Goal: Information Seeking & Learning: Learn about a topic

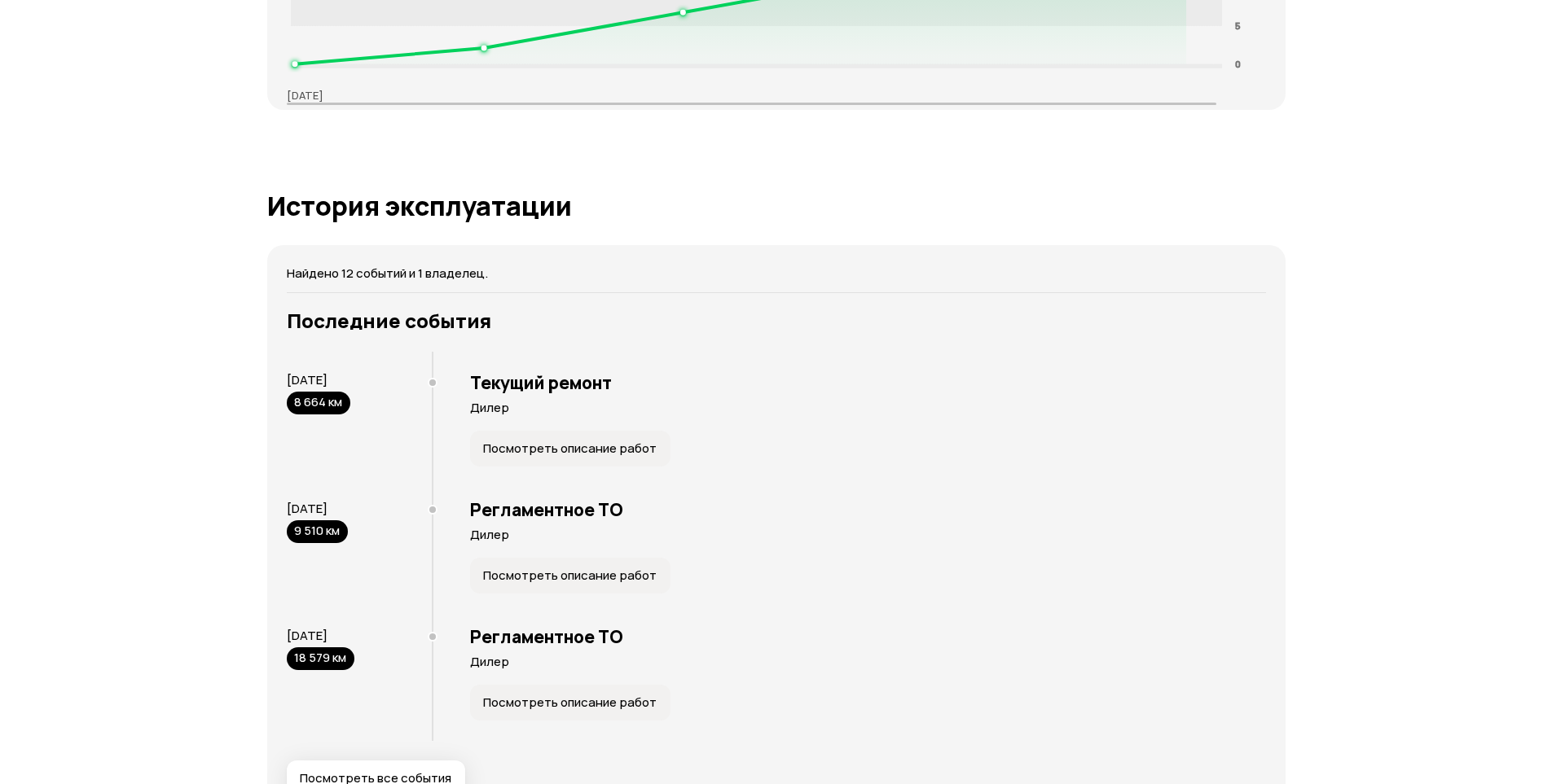
scroll to position [2688, 0]
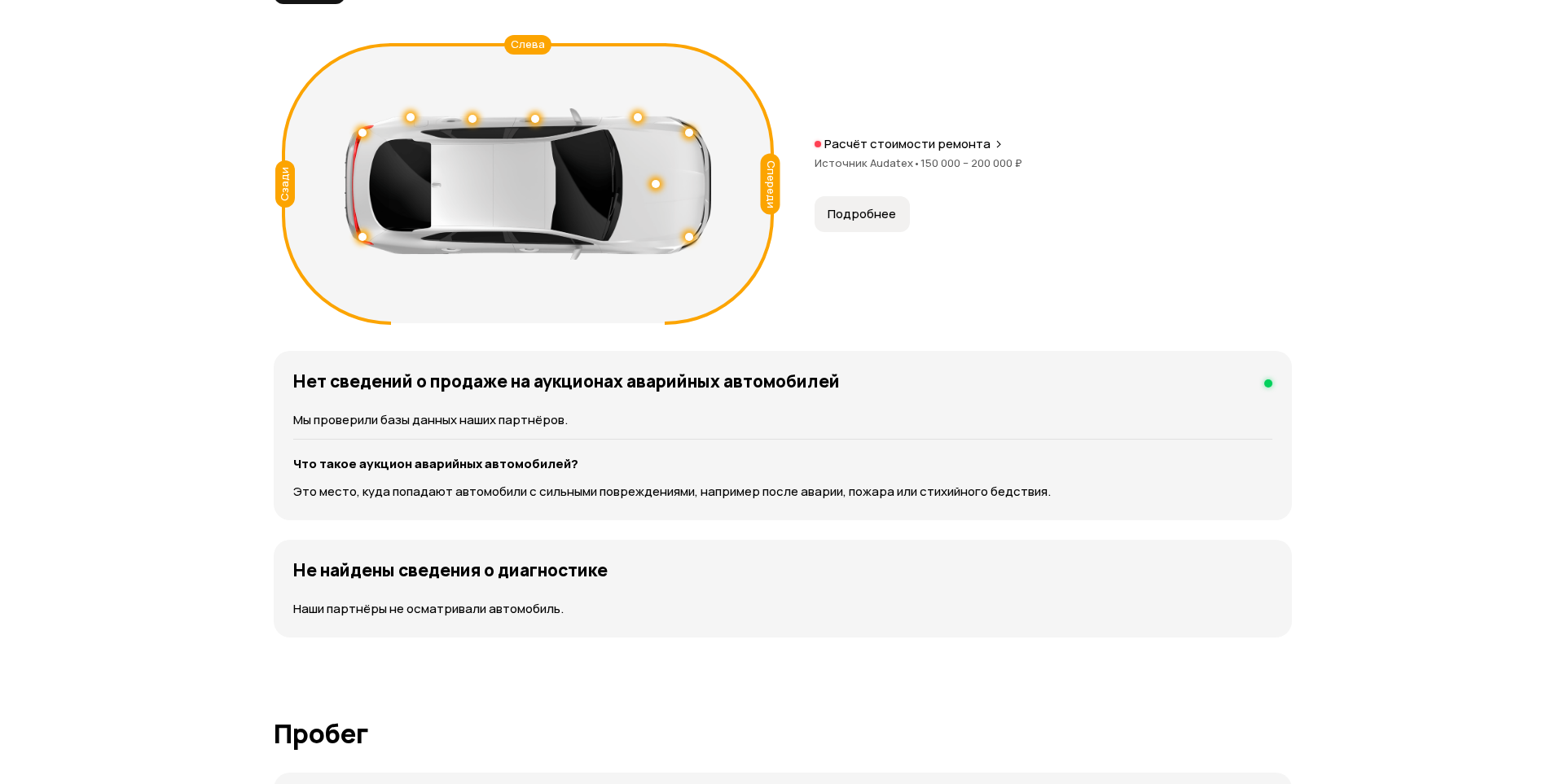
scroll to position [1791, 0]
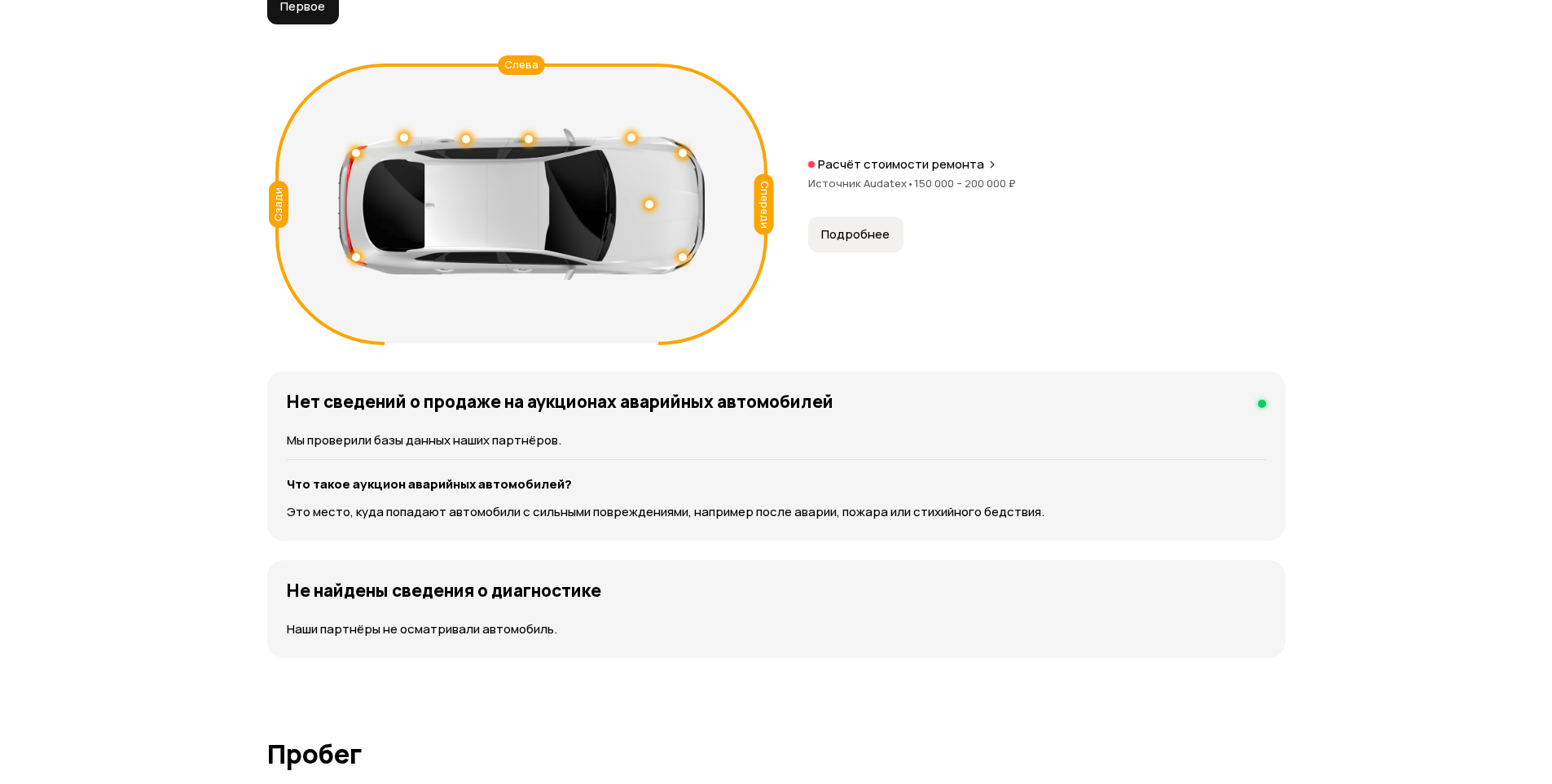
click at [845, 238] on span "Подробнее" at bounding box center [855, 234] width 68 height 16
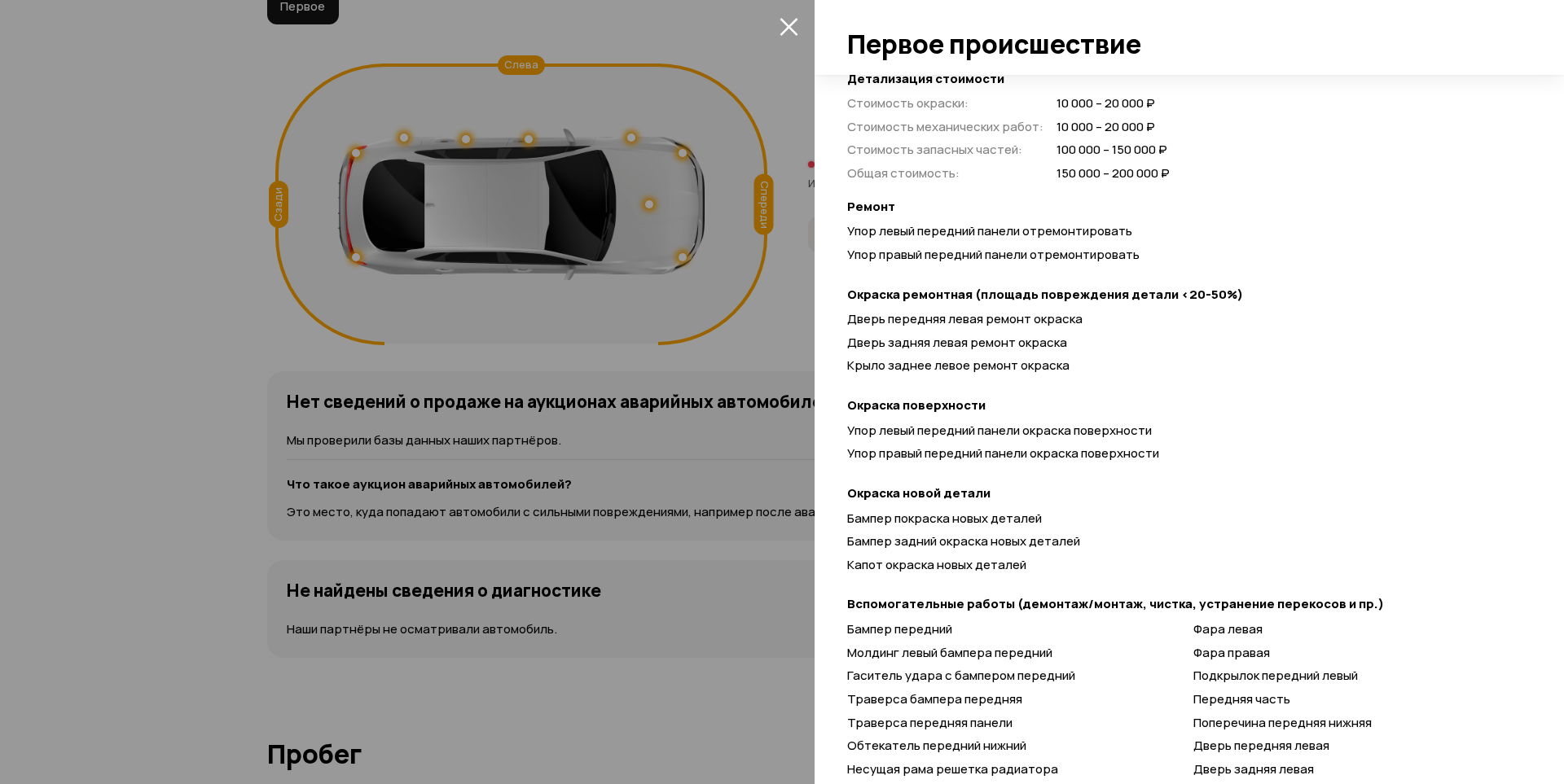
scroll to position [419, 0]
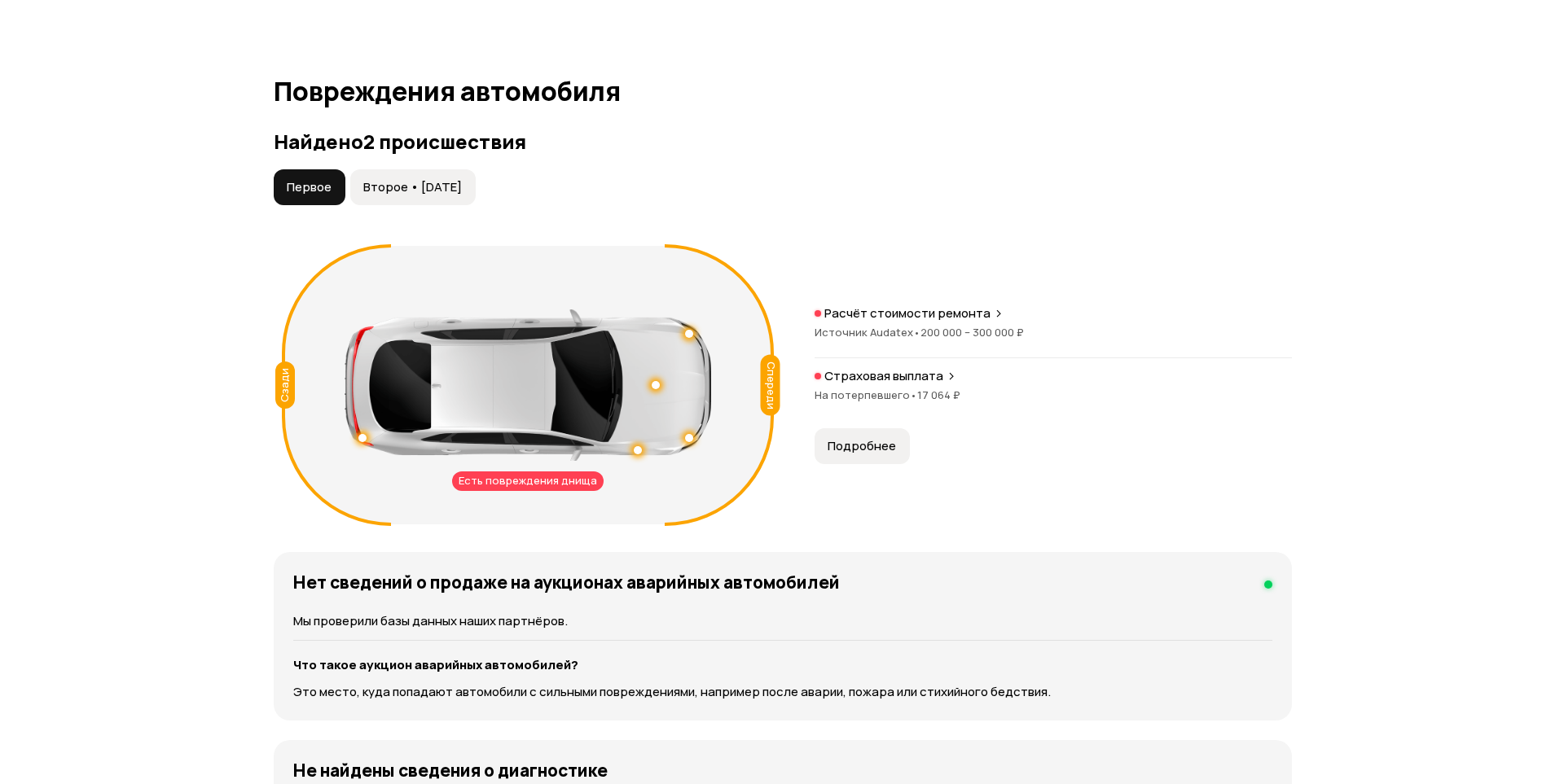
scroll to position [1548, 0]
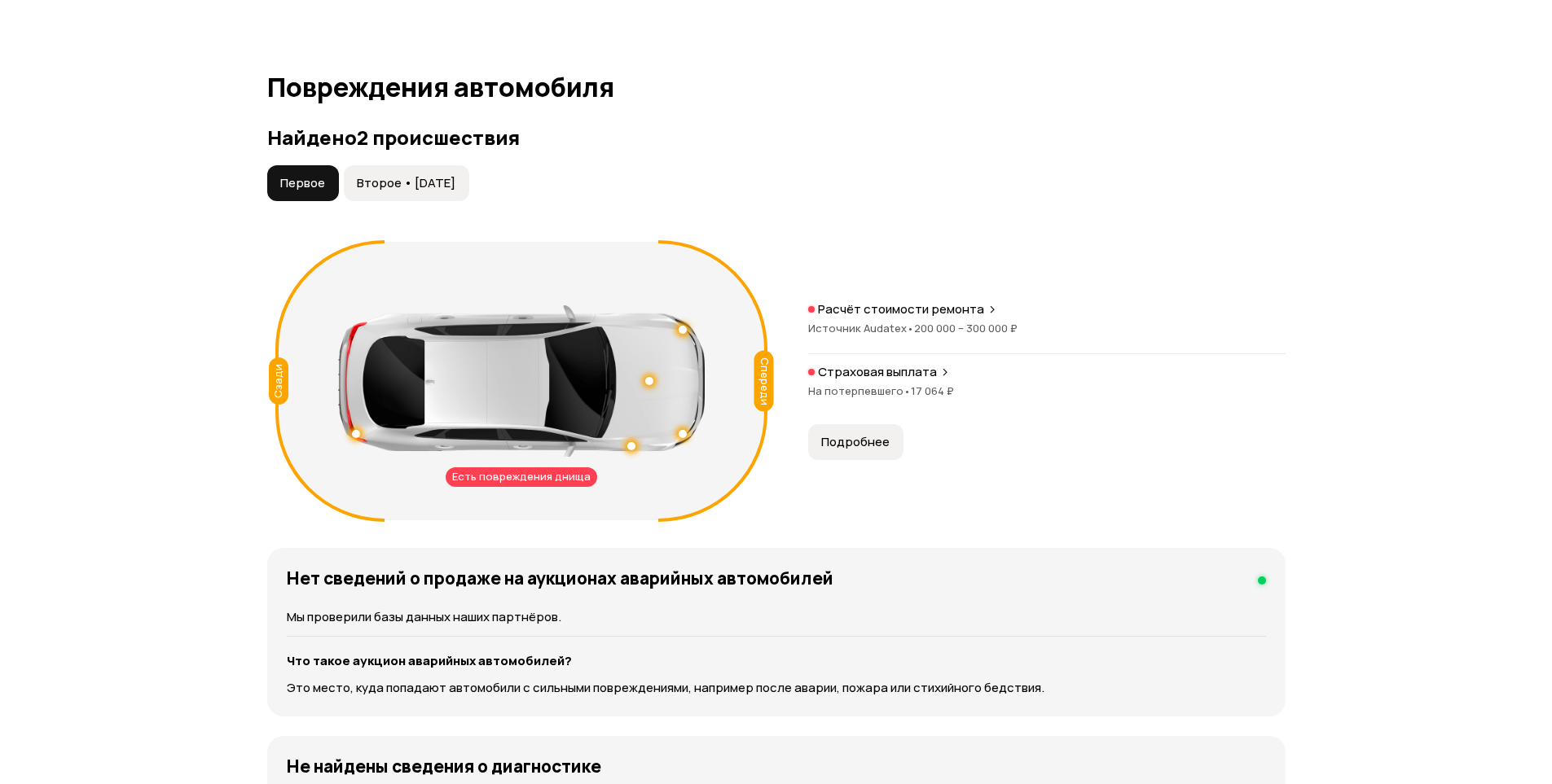
click at [854, 440] on span "Подробнее" at bounding box center [855, 441] width 68 height 16
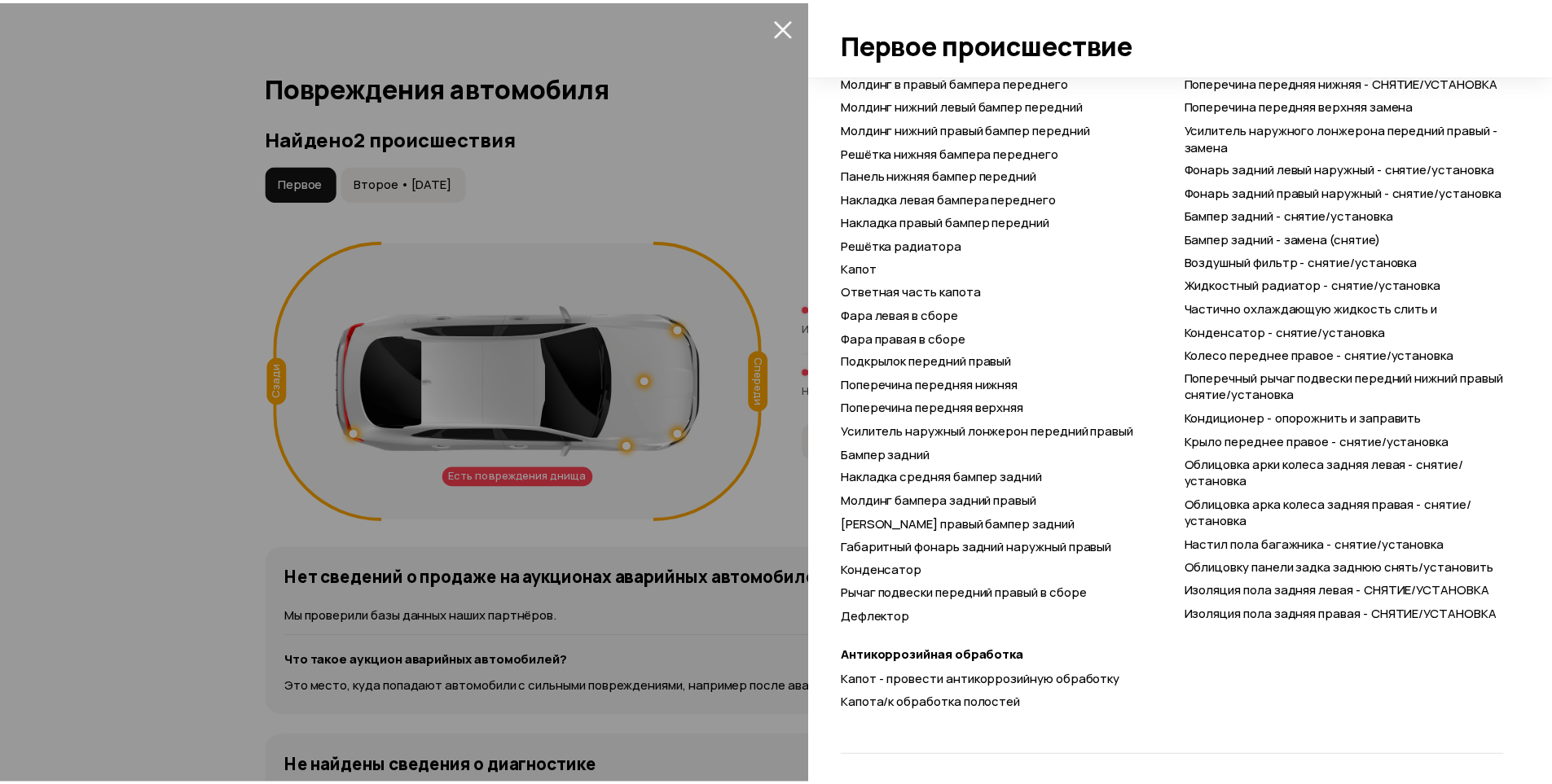
scroll to position [1478, 0]
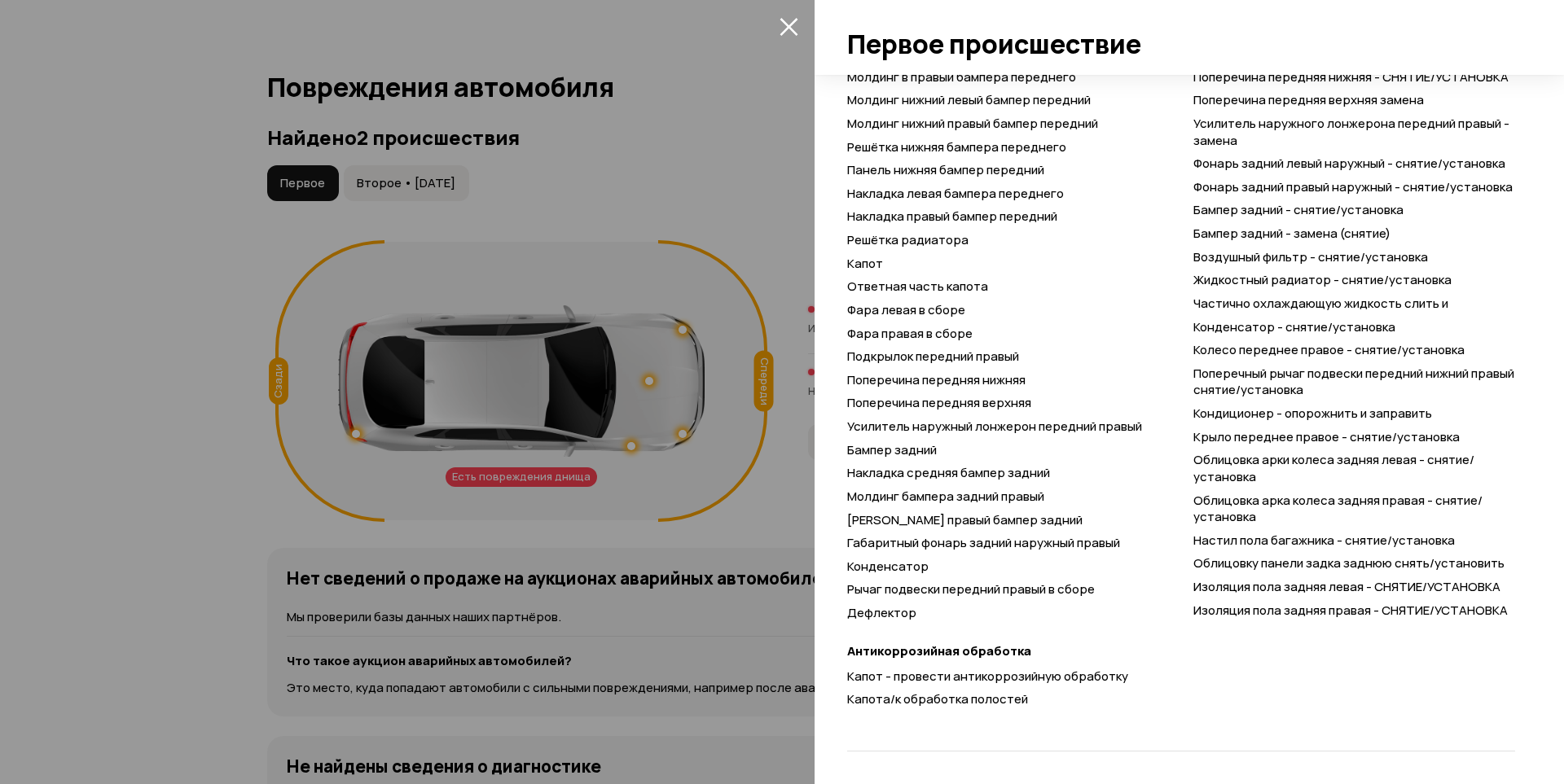
click at [654, 121] on div at bounding box center [782, 392] width 1564 height 784
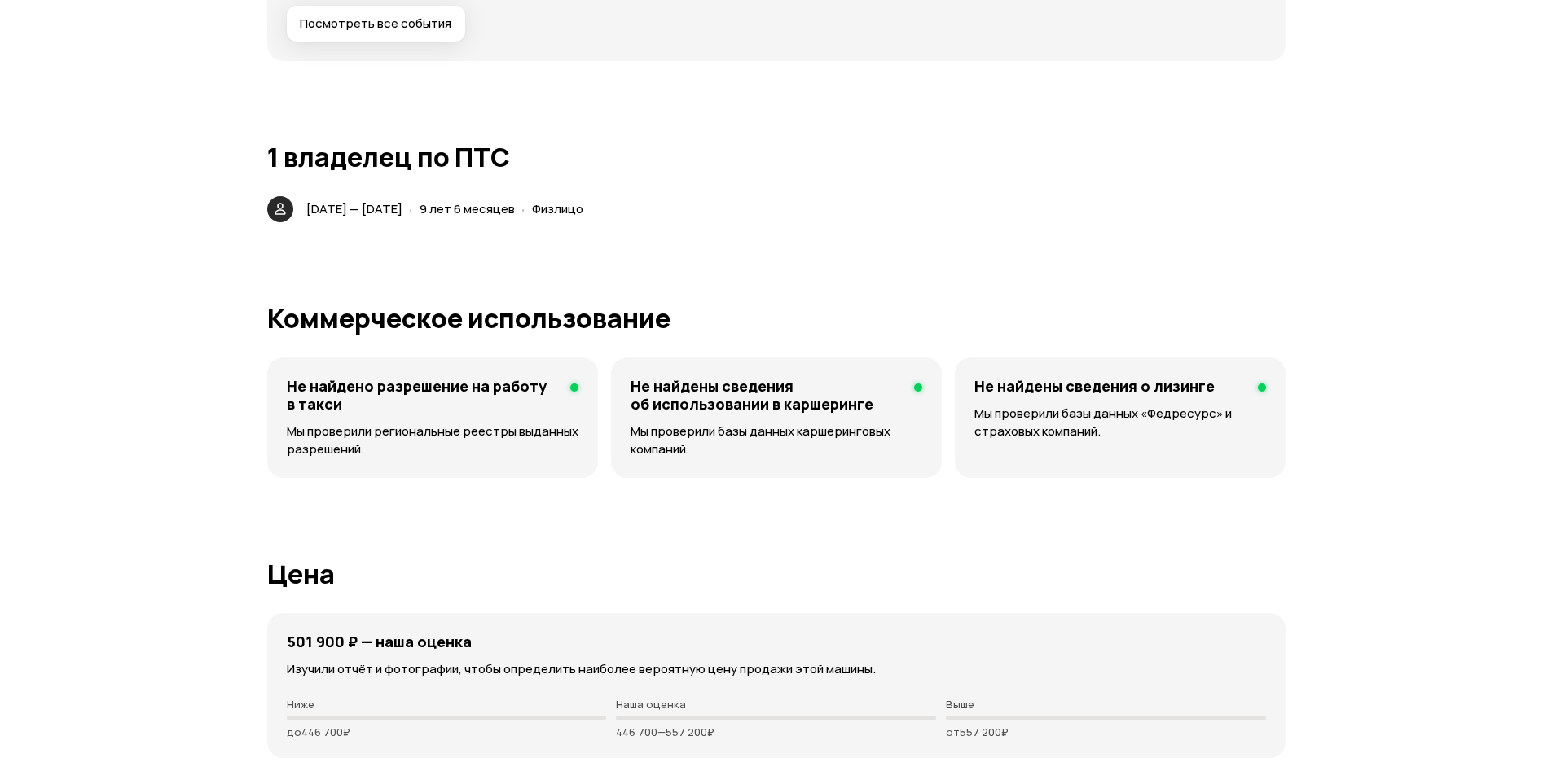
scroll to position [3828, 0]
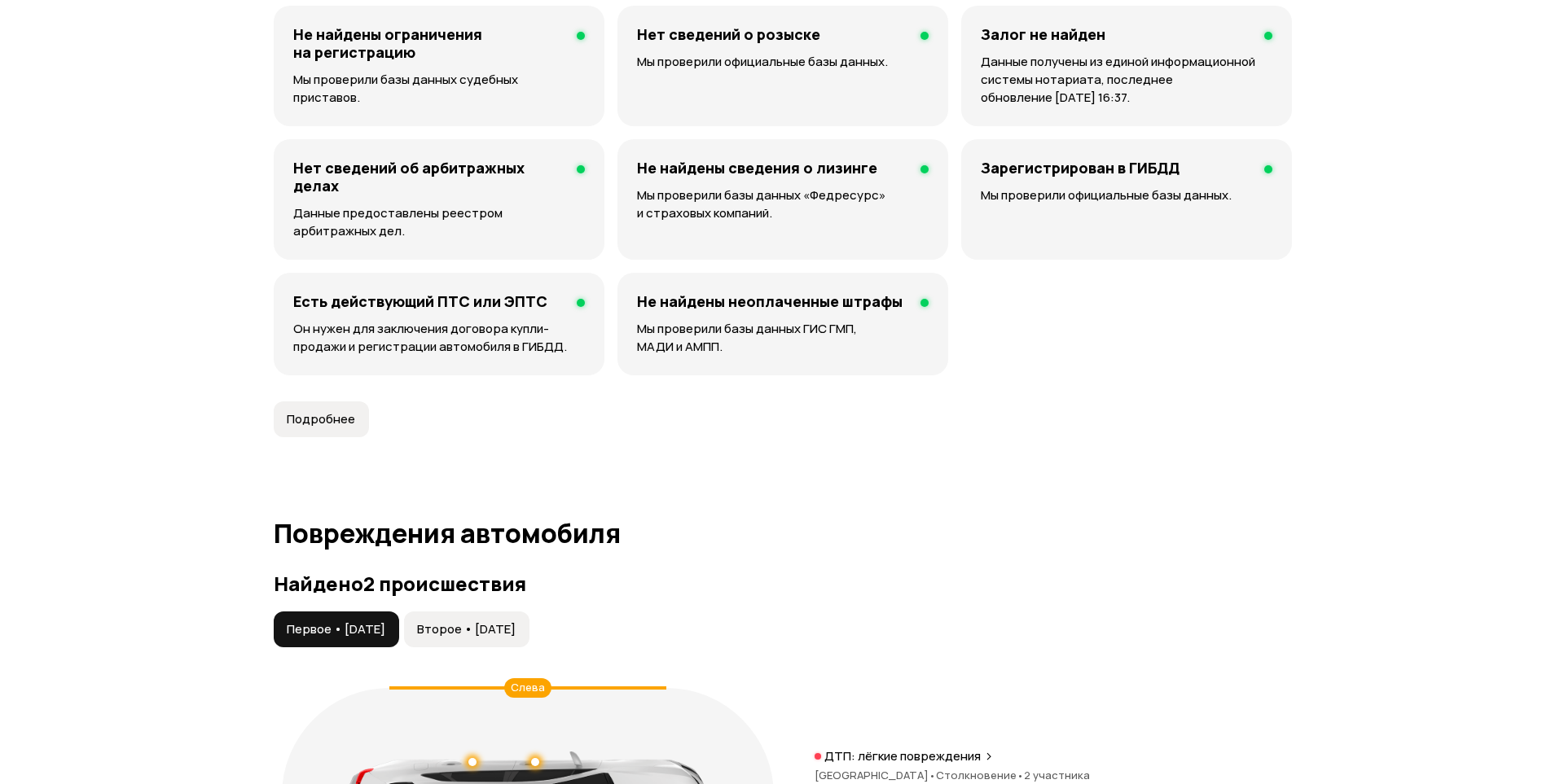
scroll to position [1548, 0]
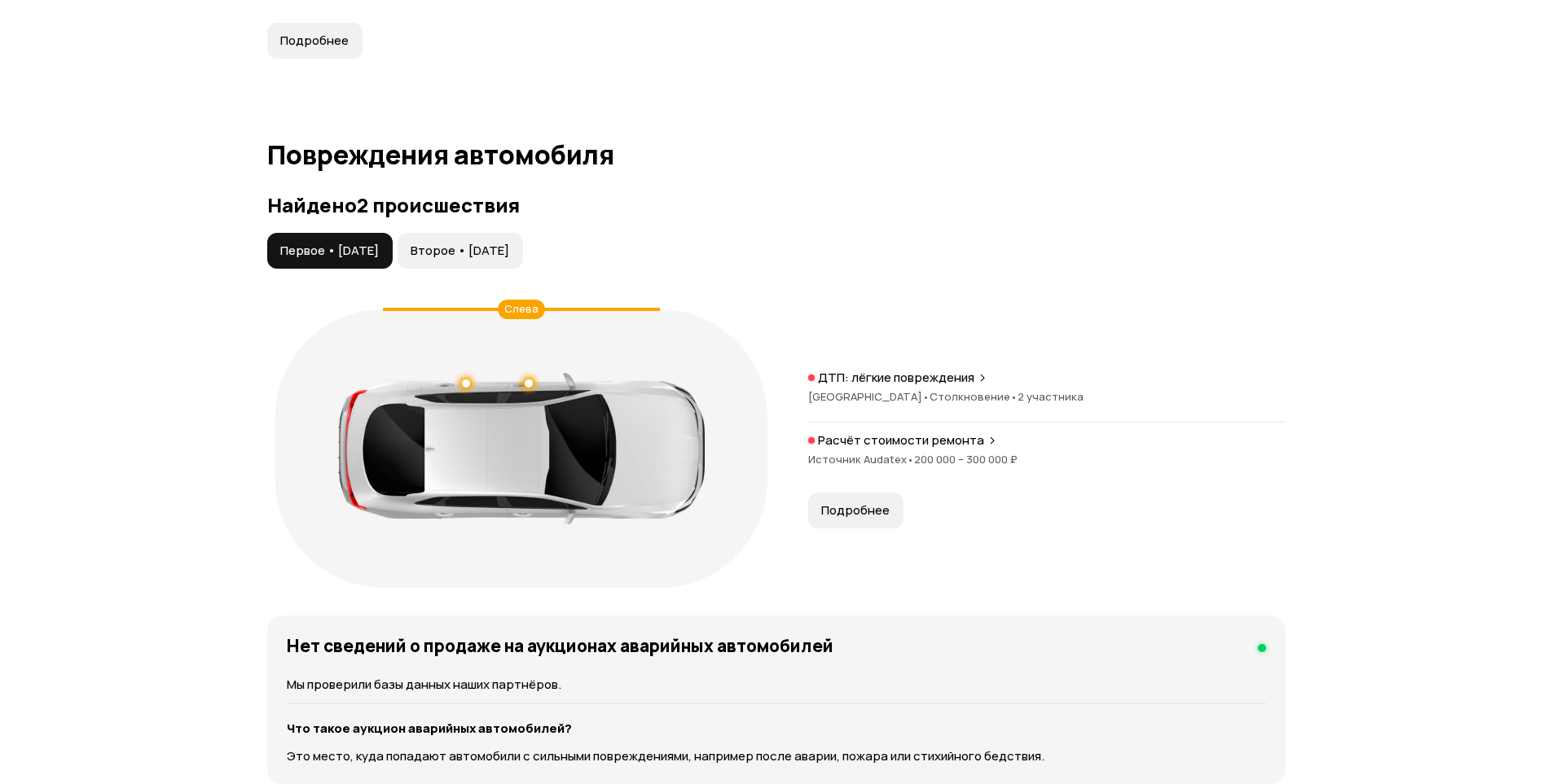
click at [859, 507] on span "Подробнее" at bounding box center [855, 510] width 68 height 16
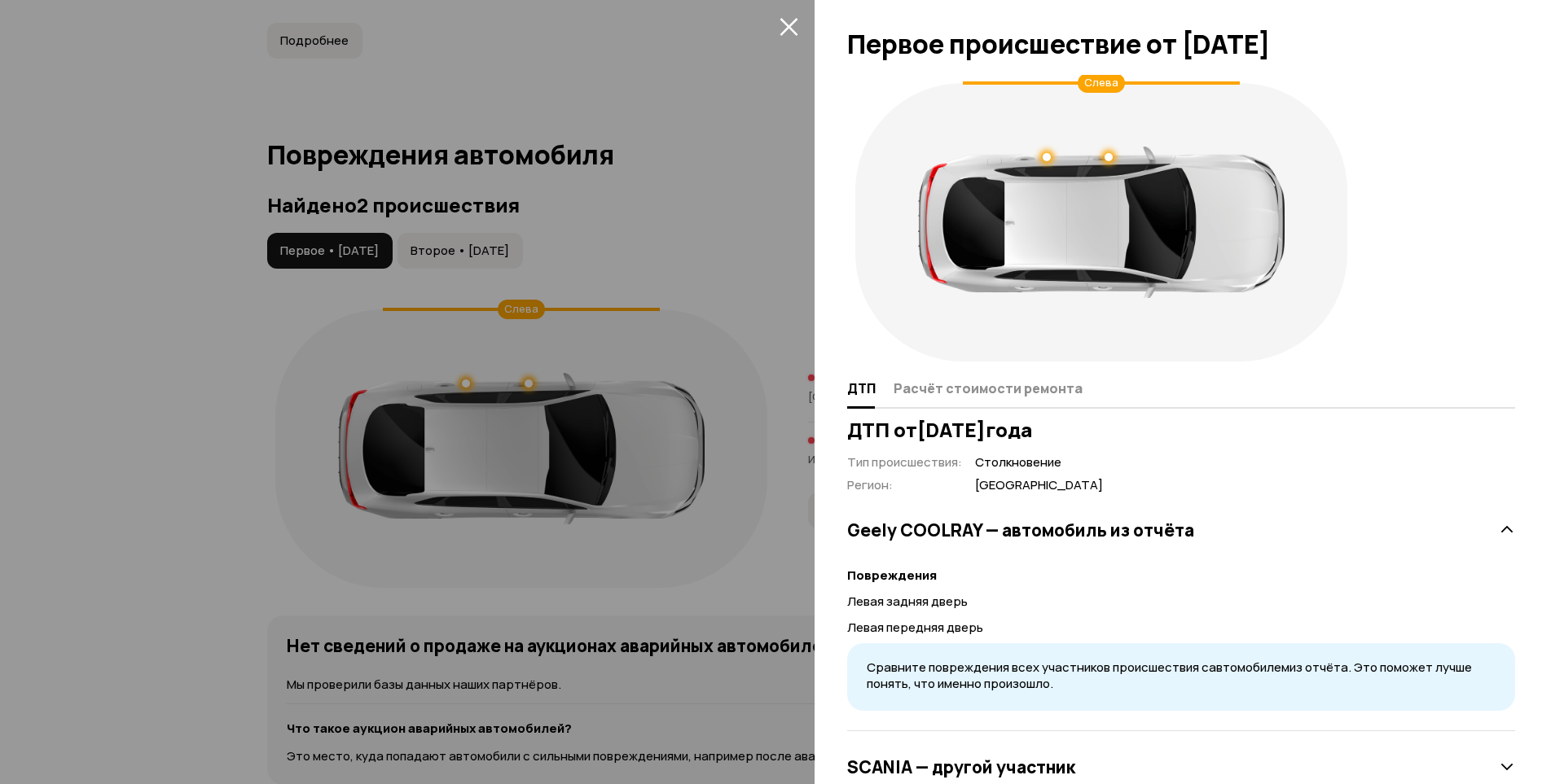
scroll to position [52, 0]
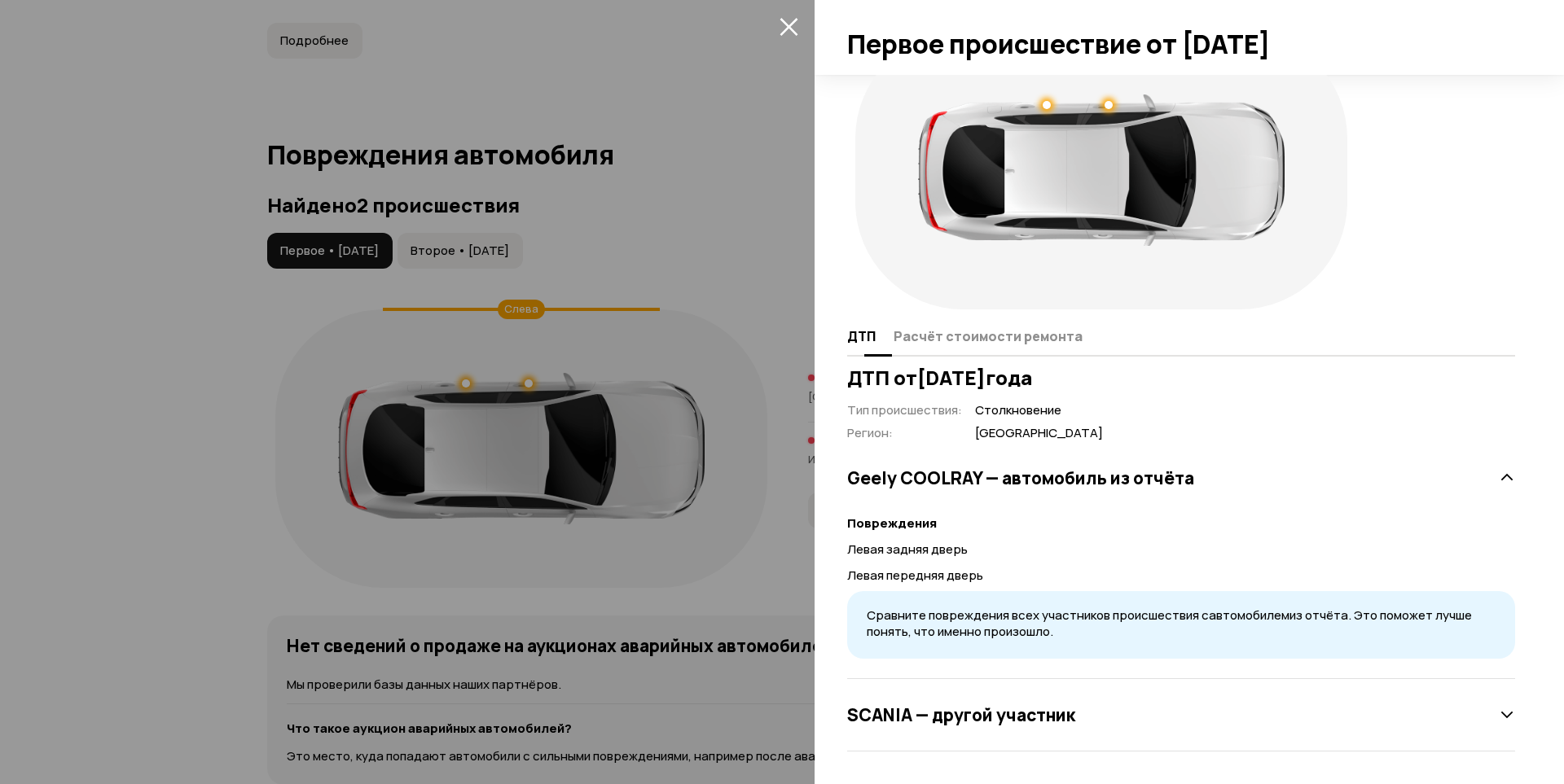
click at [954, 330] on span "Расчёт стоимости ремонта" at bounding box center [988, 336] width 189 height 16
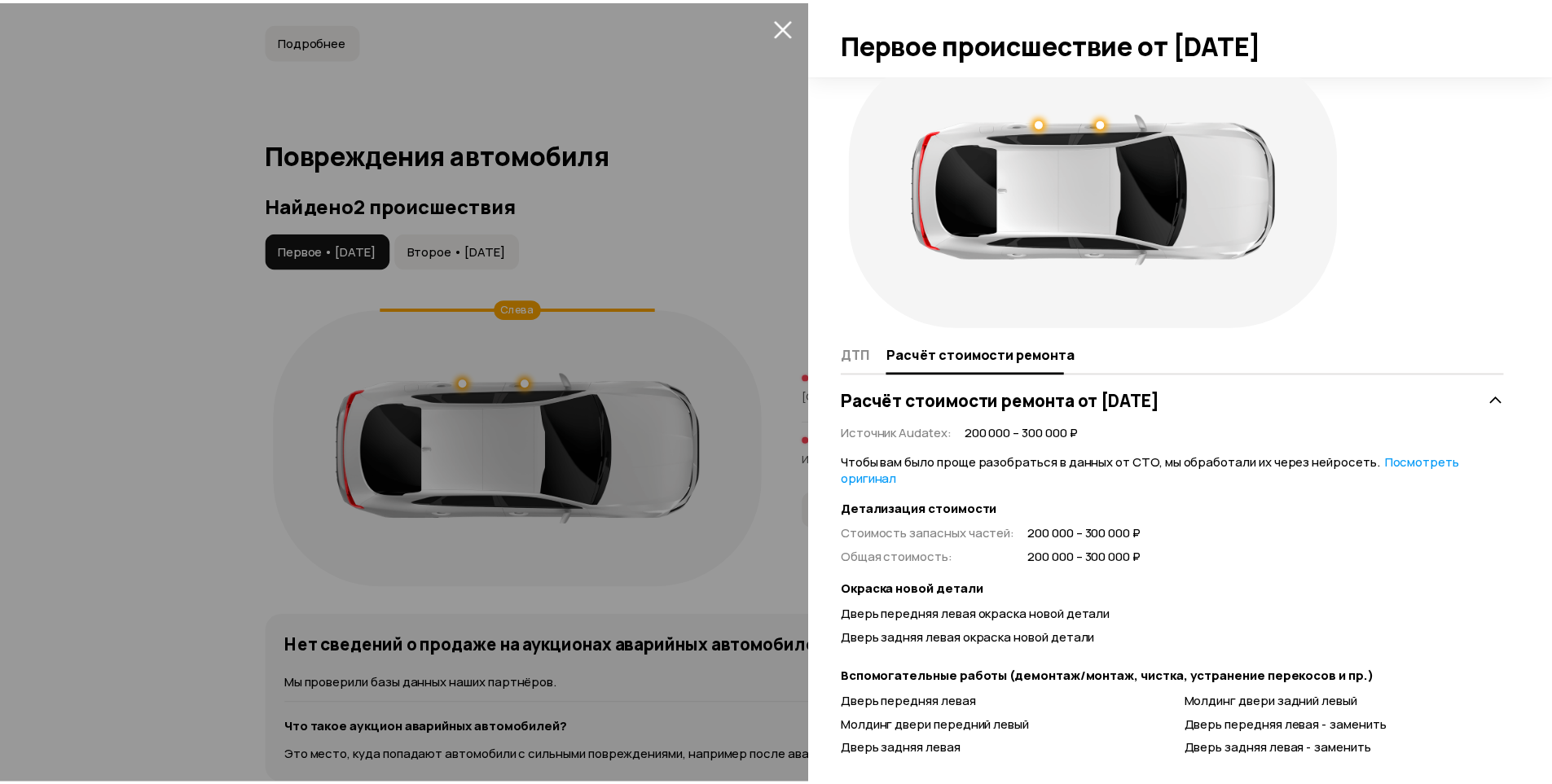
scroll to position [0, 0]
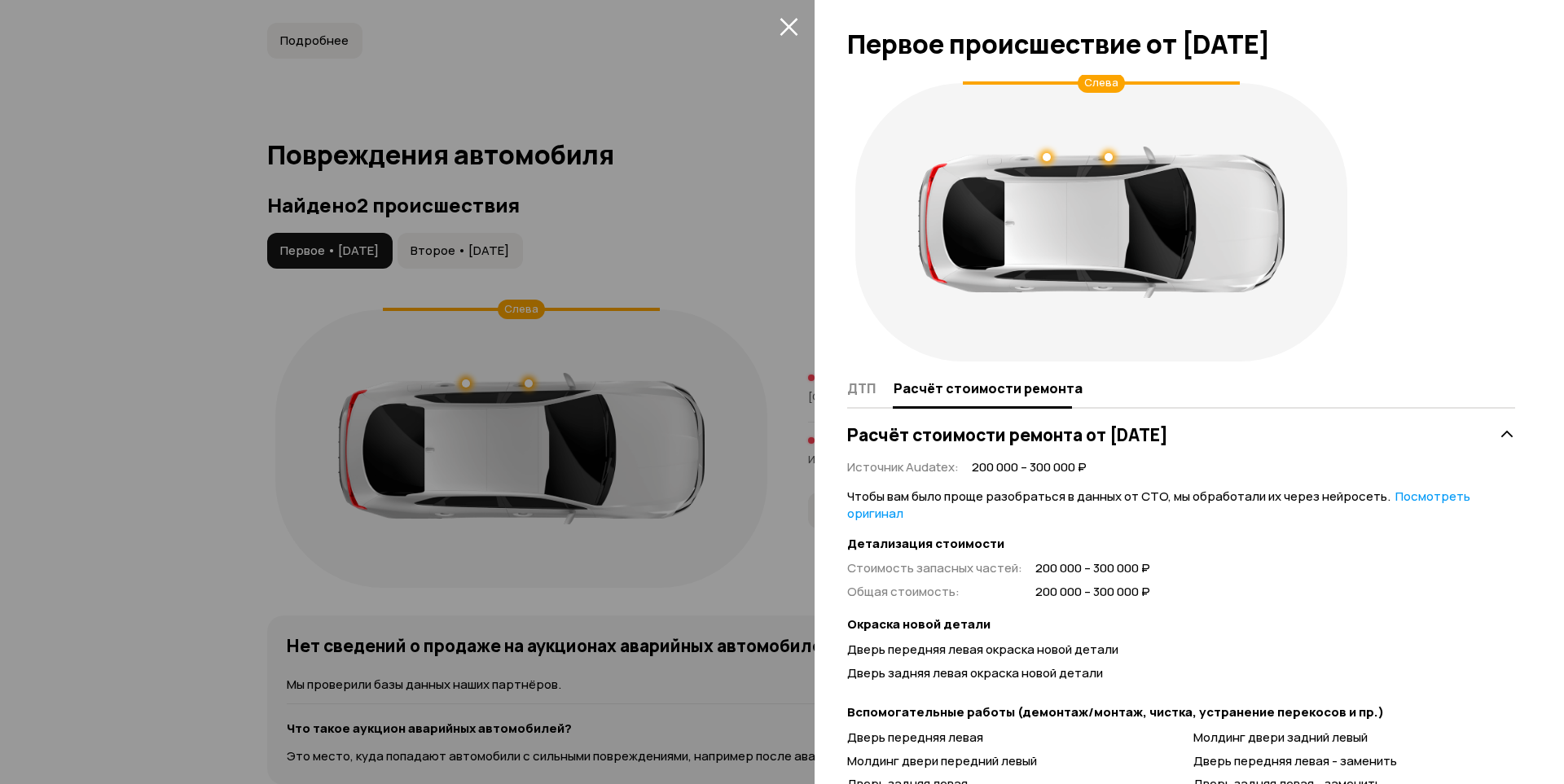
click at [518, 250] on div at bounding box center [782, 392] width 1564 height 784
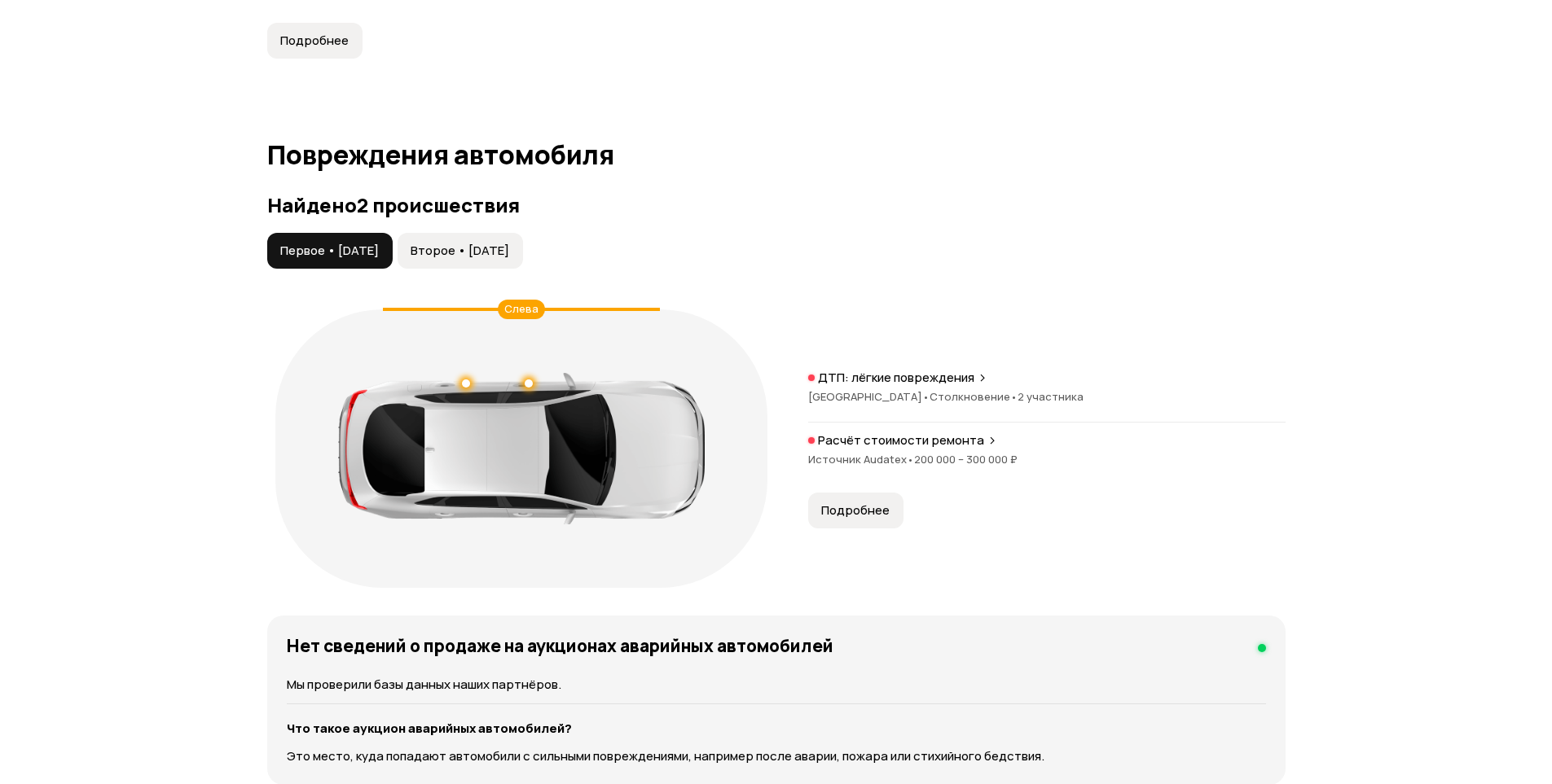
click at [510, 250] on span "Второе • 19 дек 2024" at bounding box center [460, 250] width 99 height 16
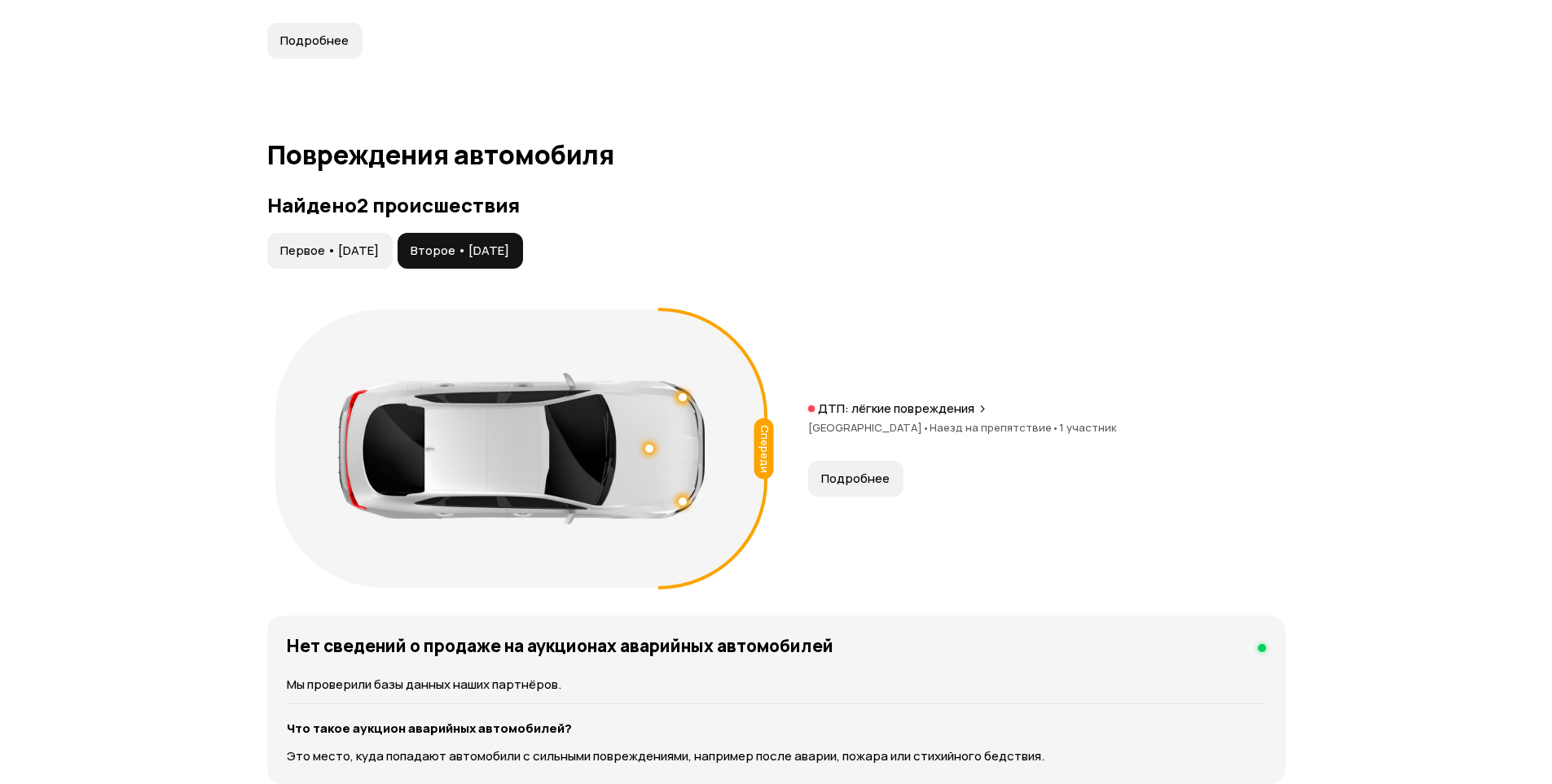
click at [882, 483] on span "Подробнее" at bounding box center [855, 479] width 68 height 16
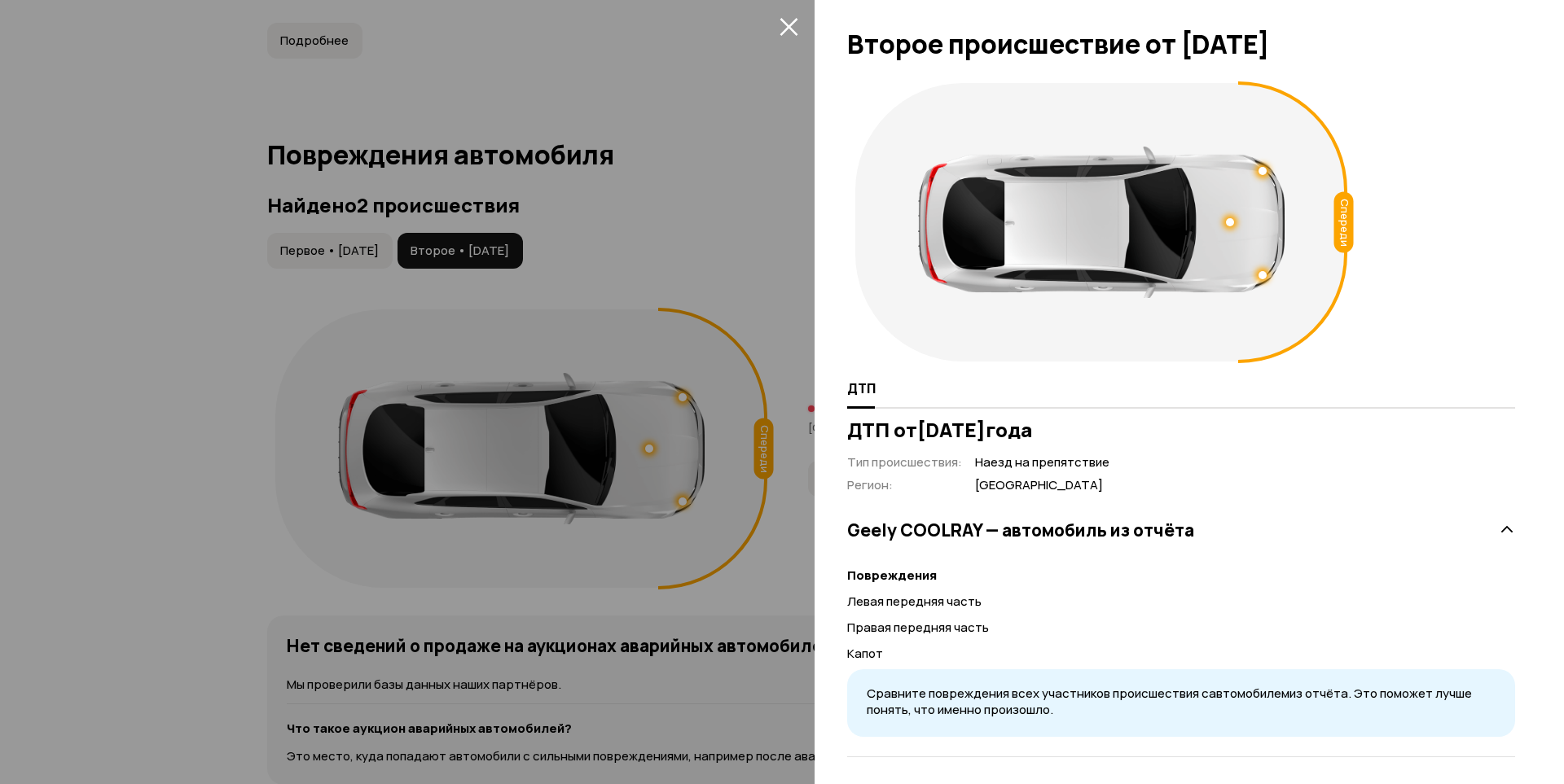
click at [632, 212] on div at bounding box center [782, 392] width 1564 height 784
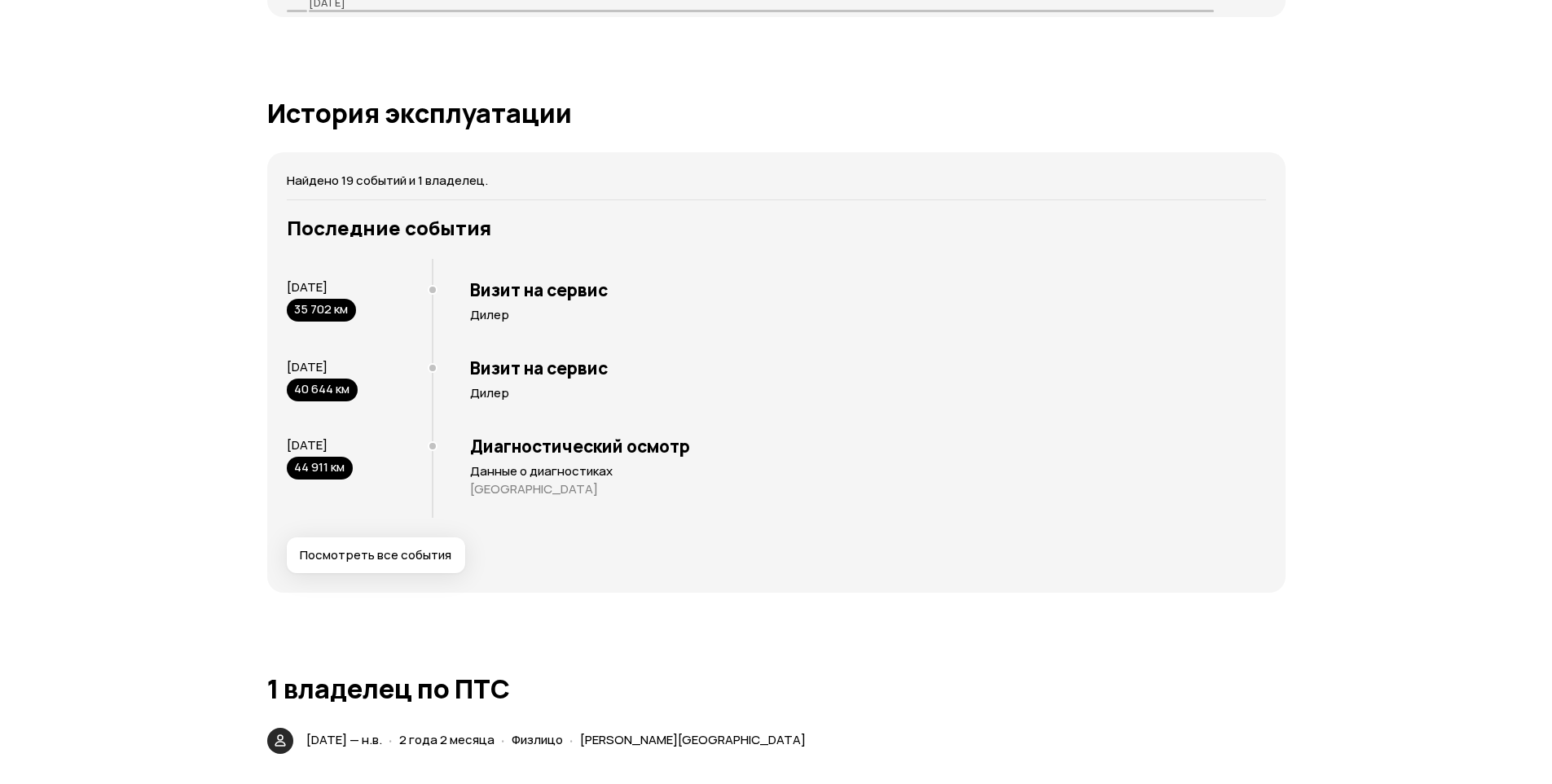
scroll to position [3584, 0]
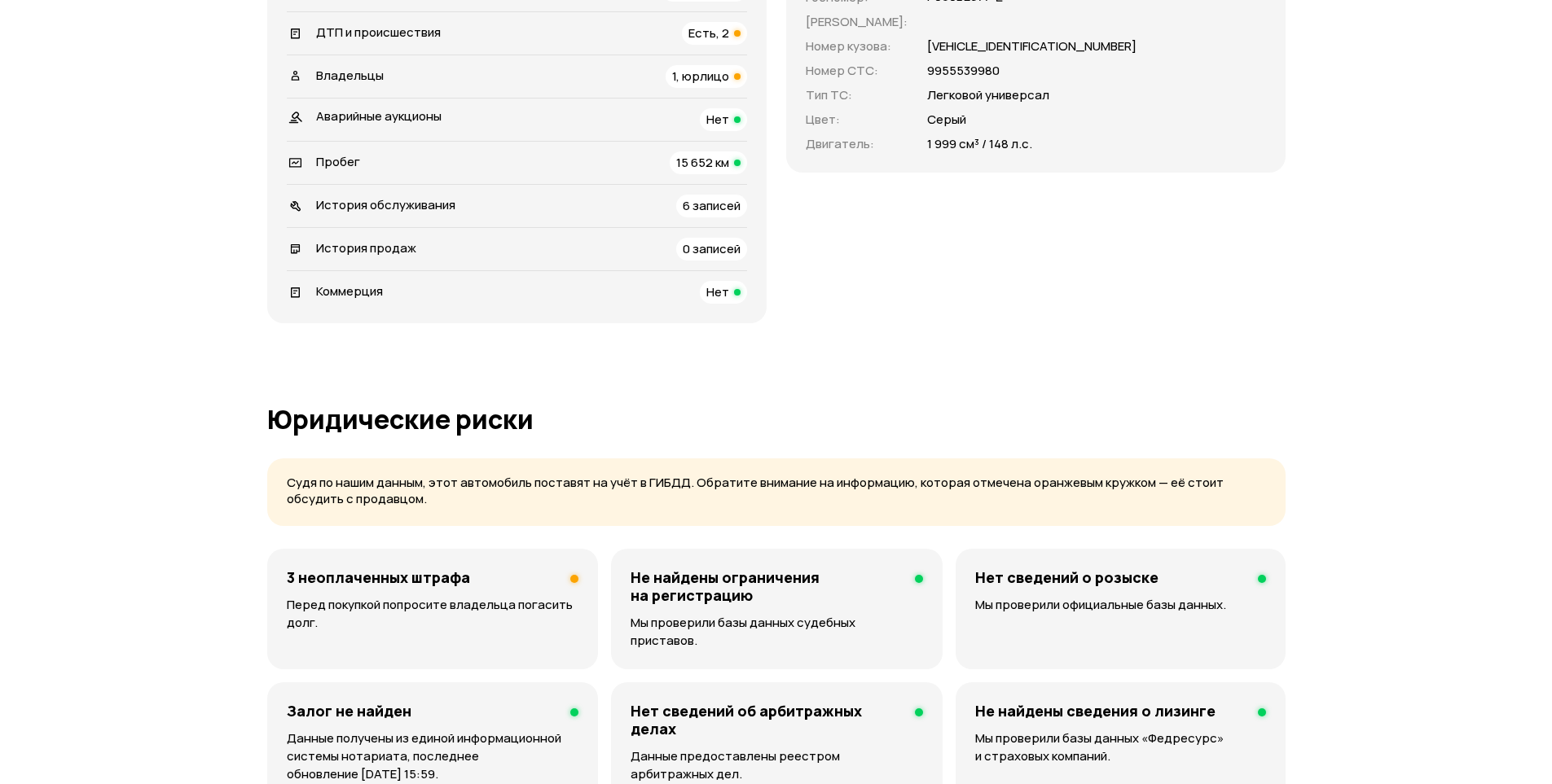
scroll to position [652, 0]
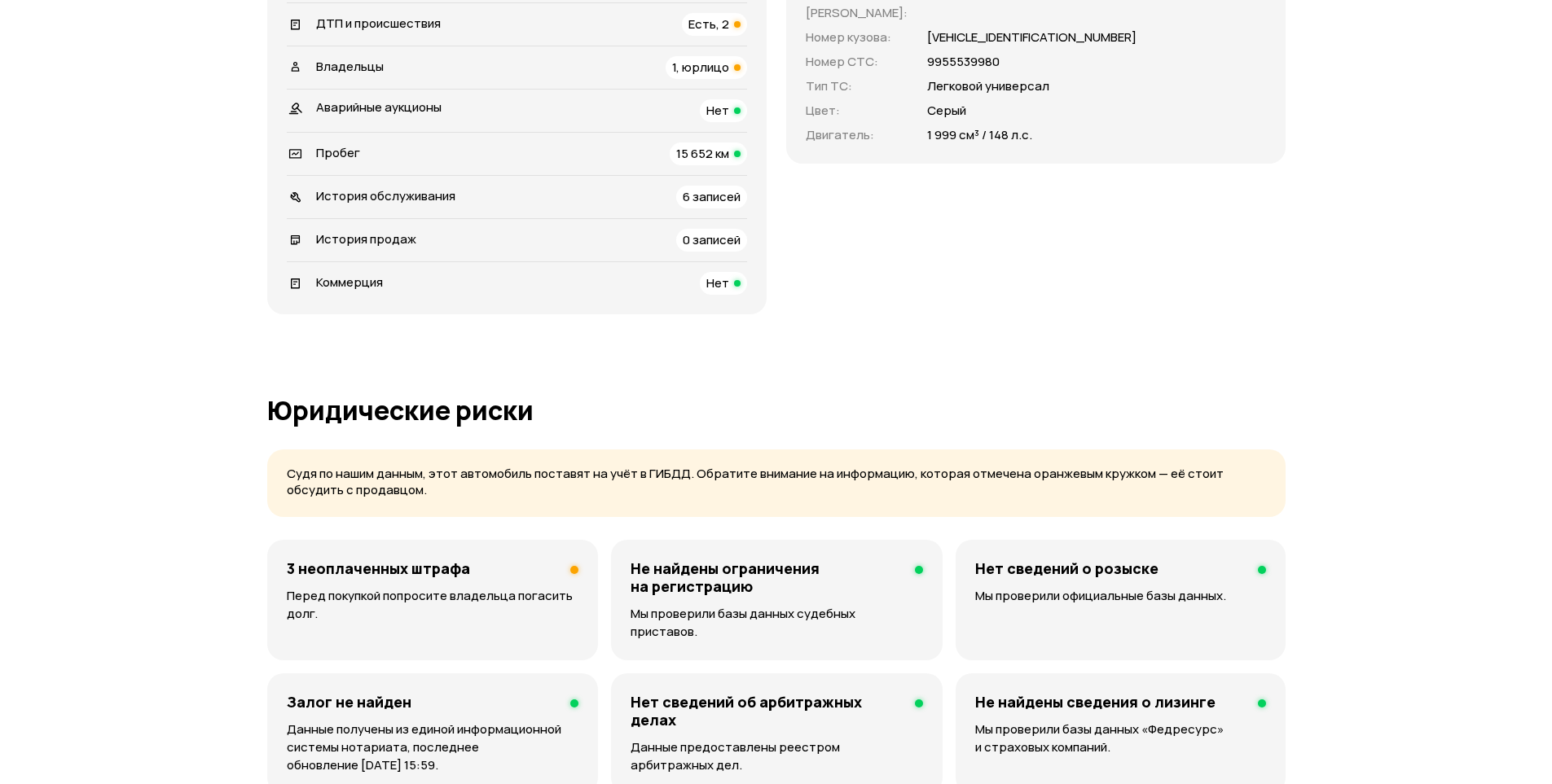
click at [491, 588] on p "Перед покупкой попросите владельца погасить долг." at bounding box center [432, 605] width 292 height 35
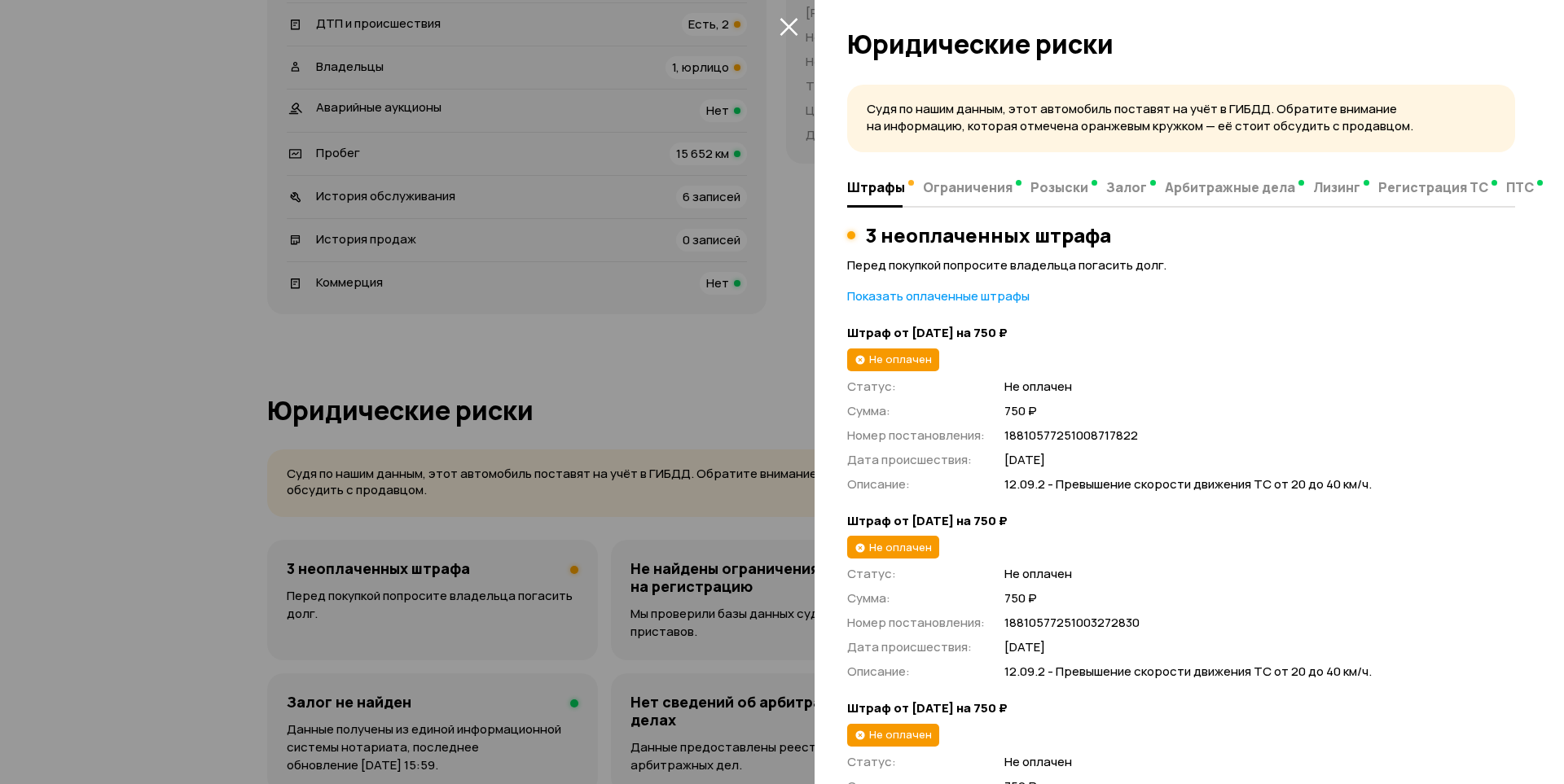
click at [645, 380] on div at bounding box center [782, 392] width 1564 height 784
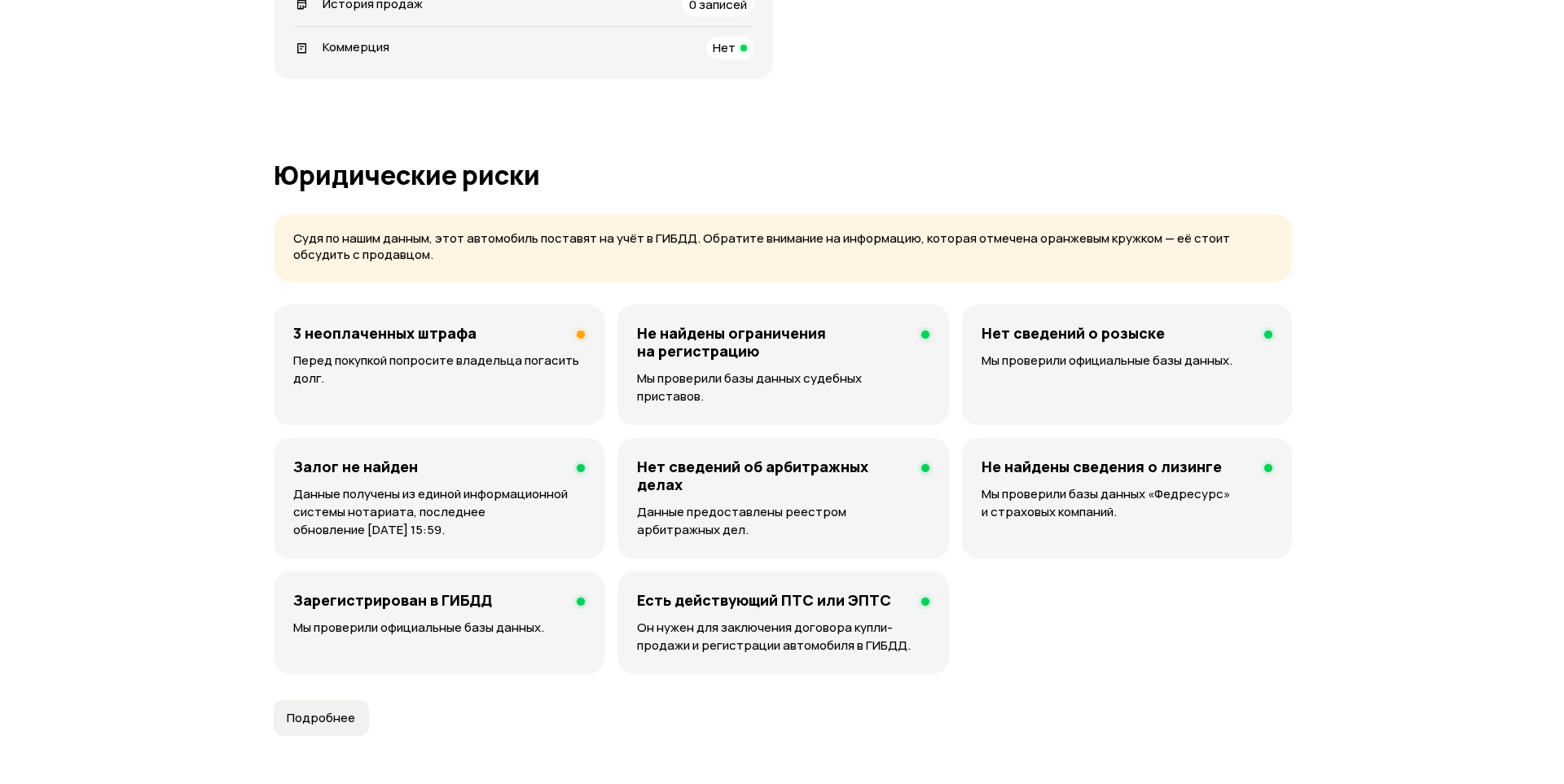
scroll to position [896, 0]
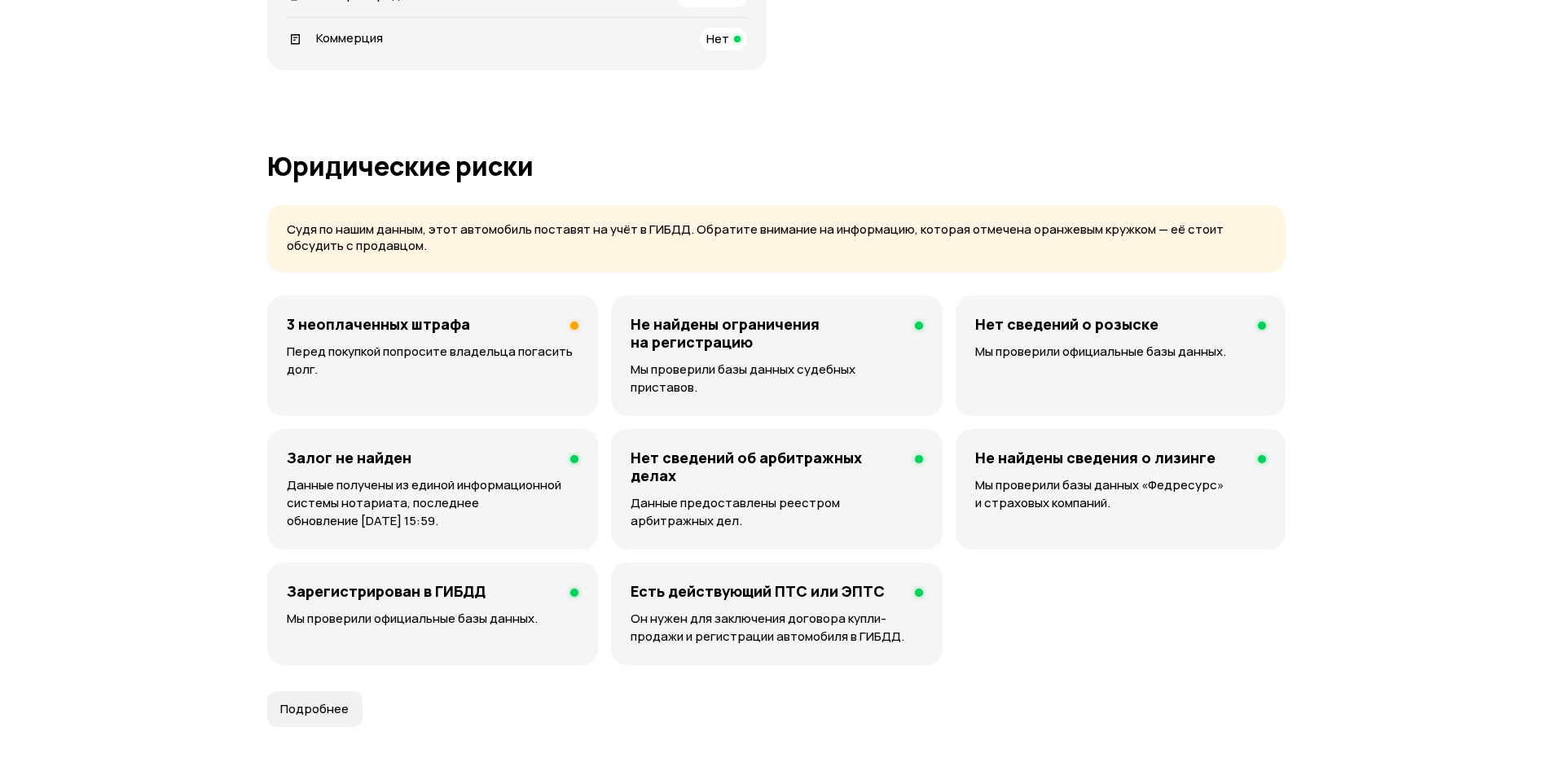
click at [419, 359] on p "Перед покупкой попросите владельца погасить долг." at bounding box center [432, 360] width 292 height 35
